Goal: Find contact information: Find contact information

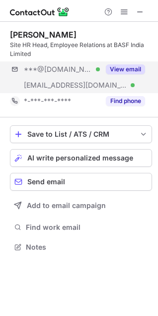
scroll to position [240, 158]
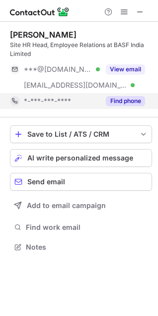
click at [128, 98] on button "Find phone" at bounding box center [125, 101] width 39 height 10
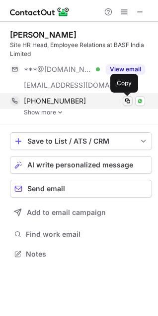
scroll to position [247, 158]
click at [128, 102] on span at bounding box center [127, 101] width 8 height 8
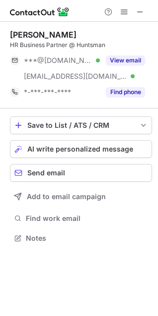
scroll to position [231, 158]
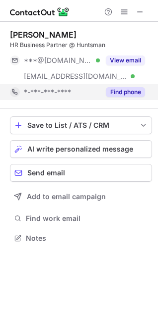
click at [113, 89] on button "Find phone" at bounding box center [125, 92] width 39 height 10
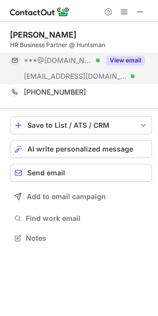
click at [131, 59] on button "View email" at bounding box center [125, 61] width 39 height 10
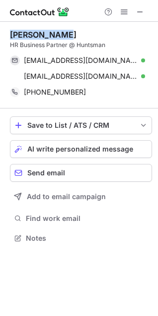
drag, startPoint x: 10, startPoint y: 33, endPoint x: 66, endPoint y: 38, distance: 56.2
click at [66, 38] on div "Piyush Rawal" at bounding box center [81, 35] width 142 height 10
copy div "Piyush Rawal"
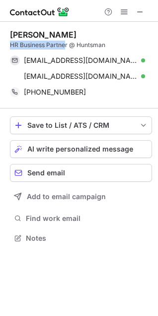
drag, startPoint x: 11, startPoint y: 44, endPoint x: 66, endPoint y: 45, distance: 55.0
click at [66, 45] on div "HR Business Partner @ Huntsman" at bounding box center [81, 45] width 142 height 9
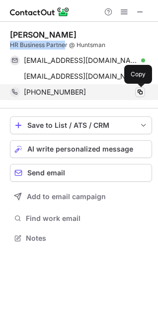
click at [138, 93] on span at bounding box center [140, 92] width 8 height 8
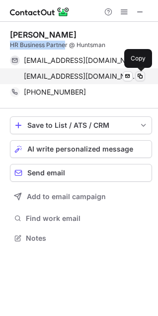
click at [139, 76] on span at bounding box center [140, 76] width 8 height 8
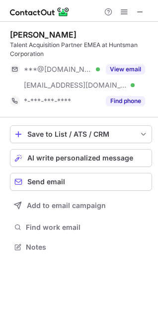
scroll to position [240, 158]
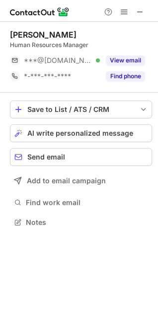
scroll to position [216, 158]
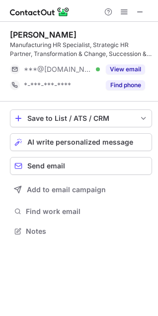
scroll to position [225, 158]
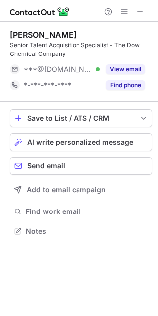
scroll to position [225, 158]
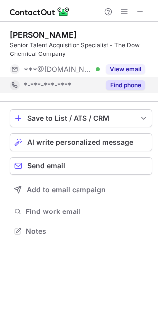
click at [121, 87] on button "Find phone" at bounding box center [125, 85] width 39 height 10
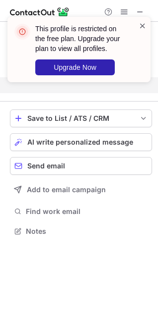
scroll to position [209, 158]
click at [144, 25] on span at bounding box center [142, 26] width 8 height 10
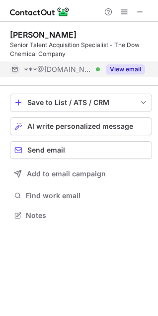
click at [131, 69] on button "View email" at bounding box center [125, 69] width 39 height 10
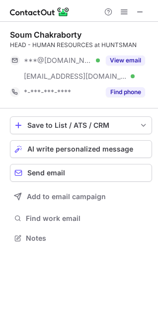
scroll to position [231, 158]
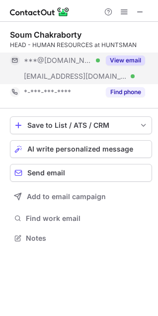
click at [122, 62] on button "View email" at bounding box center [125, 61] width 39 height 10
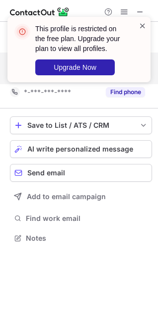
click at [138, 26] on span at bounding box center [142, 26] width 8 height 10
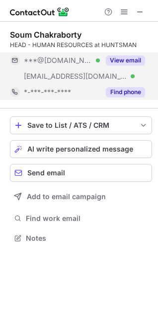
click at [116, 92] on button "Find phone" at bounding box center [125, 92] width 39 height 10
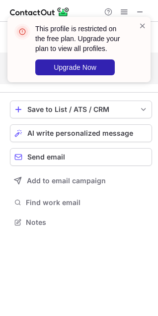
scroll to position [216, 158]
click at [139, 26] on span at bounding box center [142, 26] width 8 height 10
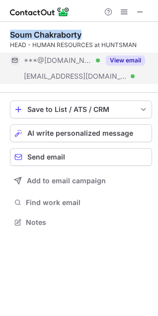
drag, startPoint x: 10, startPoint y: 35, endPoint x: 116, endPoint y: 37, distance: 106.1
click at [116, 37] on div "Soum Chakraborty" at bounding box center [81, 35] width 142 height 10
copy div "Soum Chakraborty"
